Goal: Transaction & Acquisition: Purchase product/service

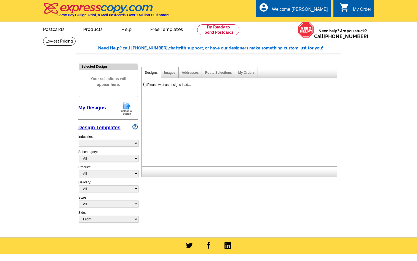
select select "785"
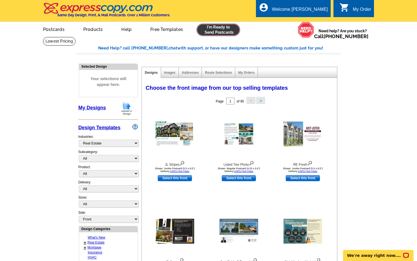
click at [211, 27] on link at bounding box center [218, 29] width 42 height 11
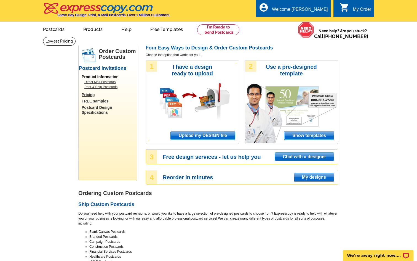
click at [223, 136] on span "Upload my DESIGN file" at bounding box center [203, 135] width 64 height 8
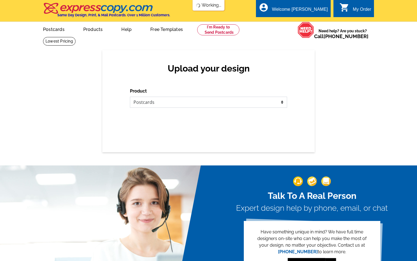
click at [181, 102] on select "Please select the type of file... Postcards Business Cards Letters and flyers G…" at bounding box center [208, 102] width 157 height 11
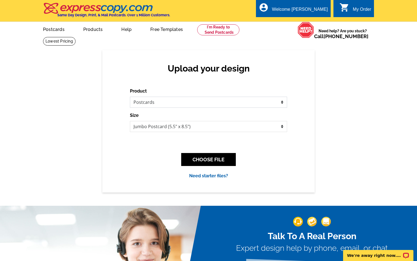
click at [130, 97] on select "Please select the type of file... Postcards Business Cards Letters and flyers G…" at bounding box center [208, 102] width 157 height 11
click at [204, 158] on button "CHOOSE FILE" at bounding box center [208, 159] width 55 height 13
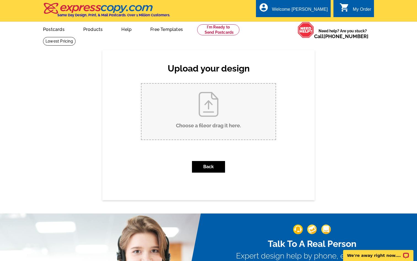
click at [198, 115] on input "Choose a file or drag it here ." at bounding box center [208, 112] width 134 height 56
type input "C:\fakepath\front .pdf"
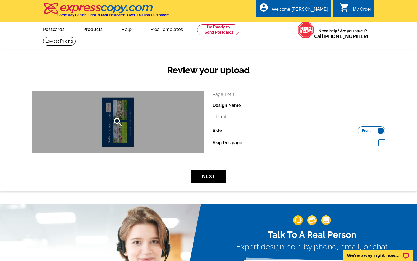
click at [127, 132] on div "search" at bounding box center [118, 121] width 172 height 61
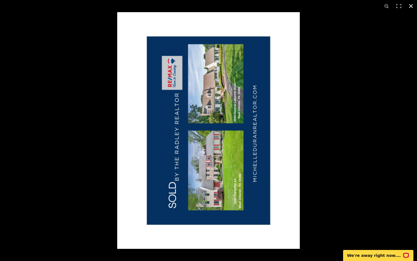
click at [311, 141] on div at bounding box center [325, 142] width 417 height 261
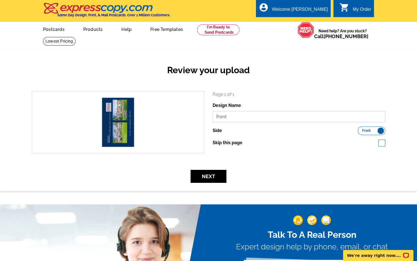
click at [223, 119] on input "front" at bounding box center [299, 116] width 173 height 11
click at [209, 175] on button "Next" at bounding box center [209, 176] width 36 height 13
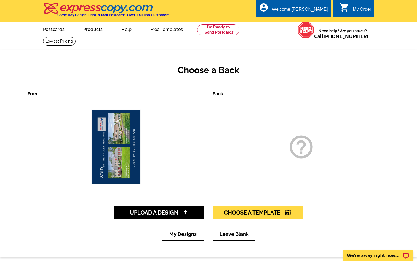
click at [113, 144] on img at bounding box center [116, 147] width 75 height 96
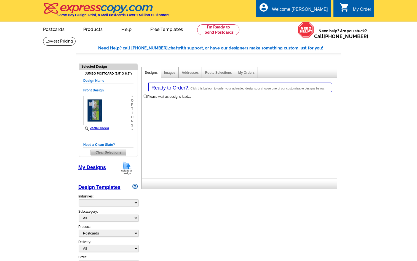
select select "1"
select select "2"
select select "back"
select select "785"
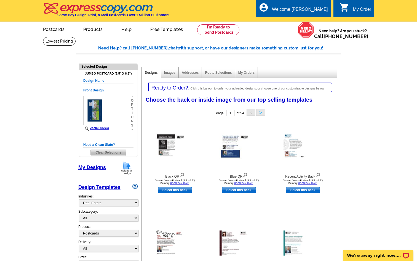
click at [110, 153] on span "Clear Selections" at bounding box center [108, 152] width 35 height 7
click at [108, 150] on span "Clear Selections" at bounding box center [108, 152] width 35 height 7
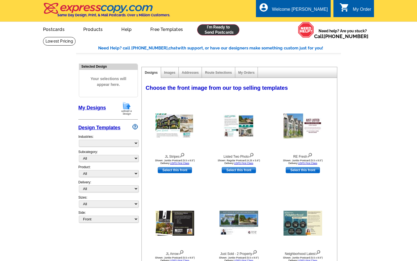
select select "785"
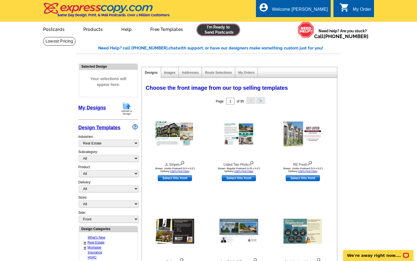
click at [229, 29] on link at bounding box center [218, 29] width 42 height 11
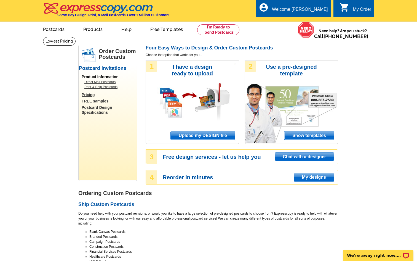
click at [209, 135] on span "Upload my DESIGN file" at bounding box center [203, 135] width 64 height 8
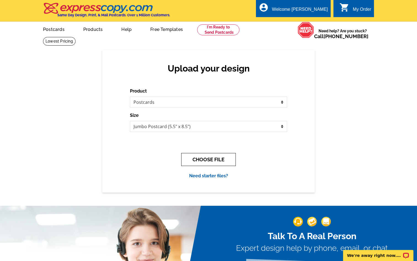
click at [218, 155] on button "CHOOSE FILE" at bounding box center [208, 159] width 55 height 13
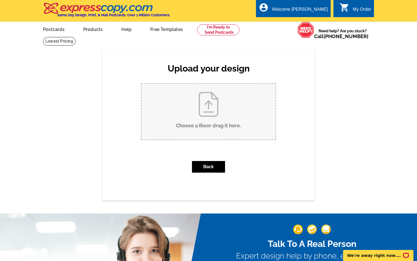
click at [222, 108] on input "Choose a file or drag it here ." at bounding box center [208, 112] width 134 height 56
type input "C:\fakepath\front .pdf"
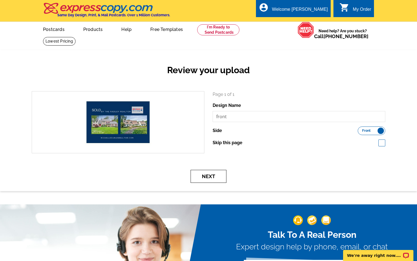
click at [215, 177] on button "Next" at bounding box center [209, 176] width 36 height 13
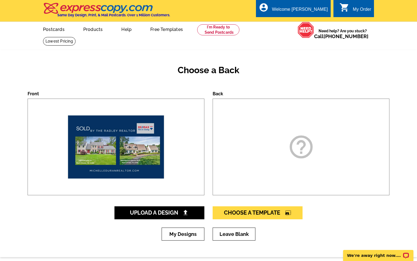
click at [278, 144] on div "help_outline" at bounding box center [301, 146] width 177 height 97
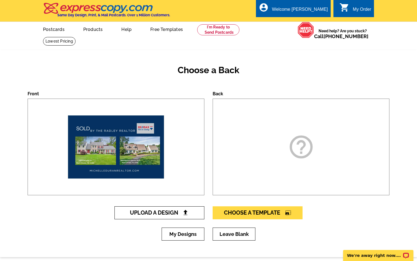
click at [190, 211] on link "Upload A Design" at bounding box center [159, 212] width 90 height 13
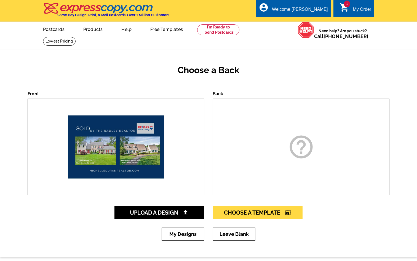
click at [302, 152] on html "Welcome back [PERSON_NAME] My Account Logout local_phone Same Day Design, Print…" at bounding box center [208, 253] width 417 height 507
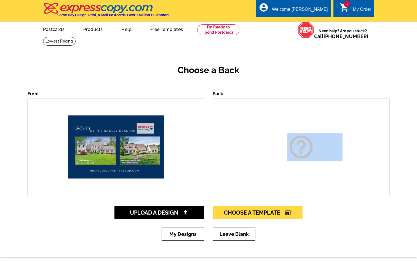
click at [302, 152] on icon "help_outline" at bounding box center [301, 147] width 28 height 28
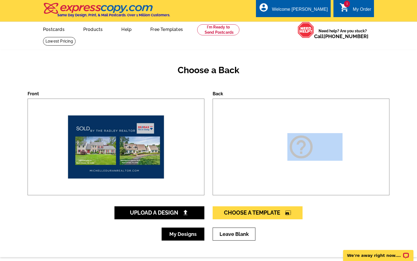
click at [183, 231] on link "My Designs" at bounding box center [183, 233] width 43 height 13
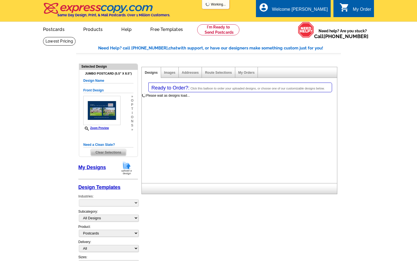
select select "1"
select select "2"
select select "back"
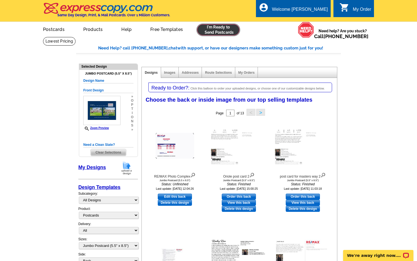
click at [222, 33] on link at bounding box center [218, 29] width 42 height 11
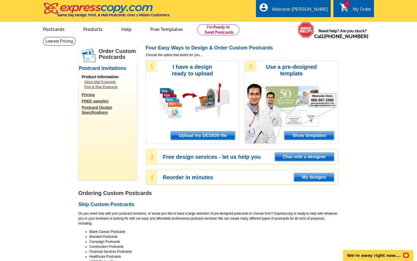
click at [202, 135] on span "Upload my DESIGN file" at bounding box center [203, 135] width 64 height 8
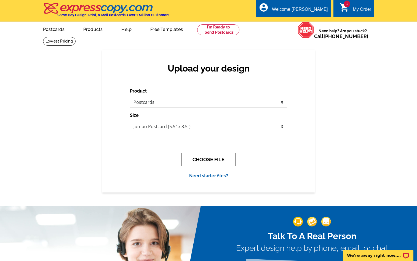
click at [211, 159] on button "CHOOSE FILE" at bounding box center [208, 159] width 55 height 13
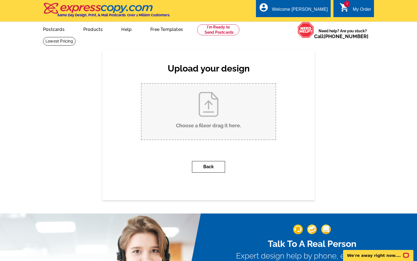
click at [215, 166] on button "Back" at bounding box center [208, 167] width 33 height 12
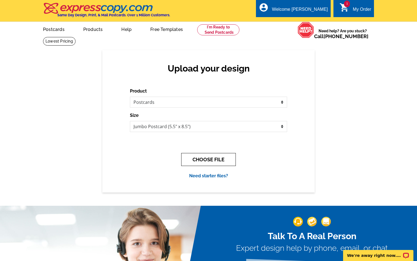
click at [192, 158] on button "CHOOSE FILE" at bounding box center [208, 159] width 55 height 13
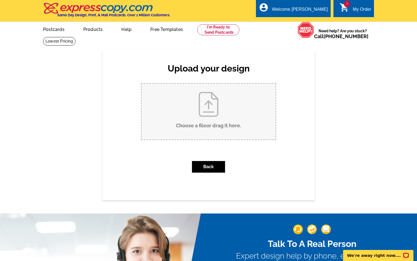
click at [210, 104] on input "Choose a file or drag it here ." at bounding box center [208, 112] width 134 height 56
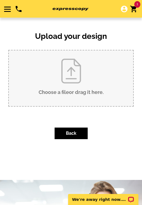
click at [74, 74] on input "Choose a file or drag it here ." at bounding box center [71, 78] width 124 height 56
type input "C:\fakepath\back.pdf"
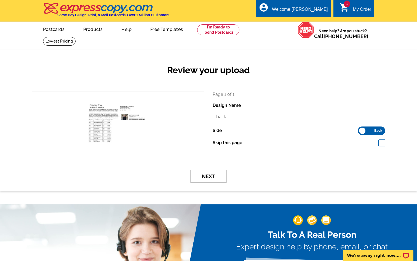
click at [204, 176] on button "Next" at bounding box center [209, 176] width 36 height 13
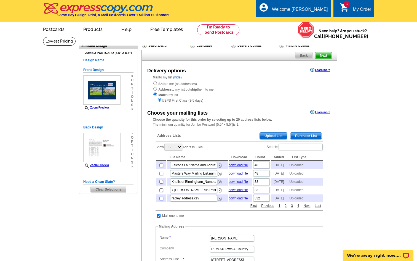
click at [160, 200] on input "checkbox" at bounding box center [161, 198] width 4 height 4
checkbox input "true"
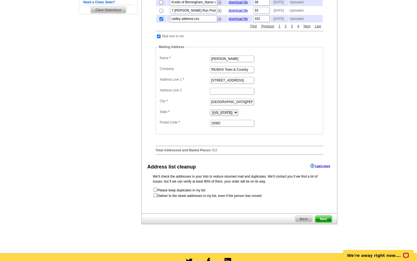
scroll to position [181, 0]
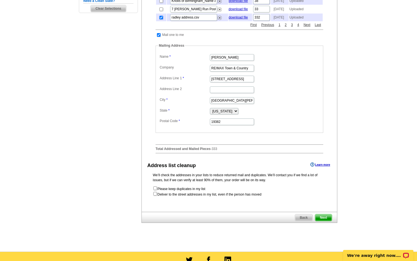
click at [317, 221] on span "Next" at bounding box center [323, 217] width 17 height 7
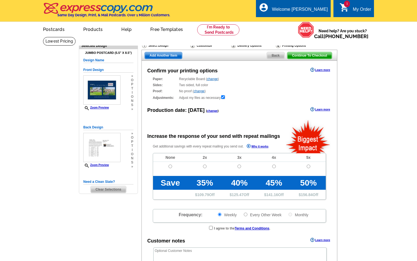
radio input "false"
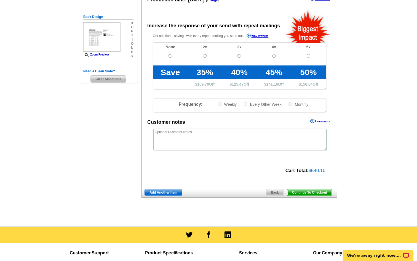
scroll to position [109, 0]
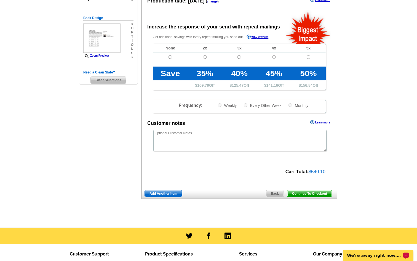
click at [384, 256] on p "We're away right now. Please check back later!" at bounding box center [374, 255] width 55 height 4
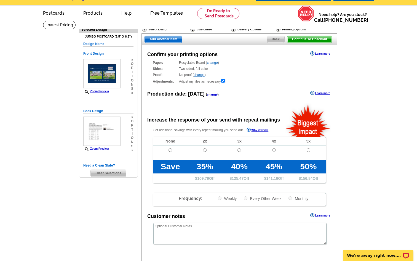
scroll to position [21, 0]
